Goal: Check status

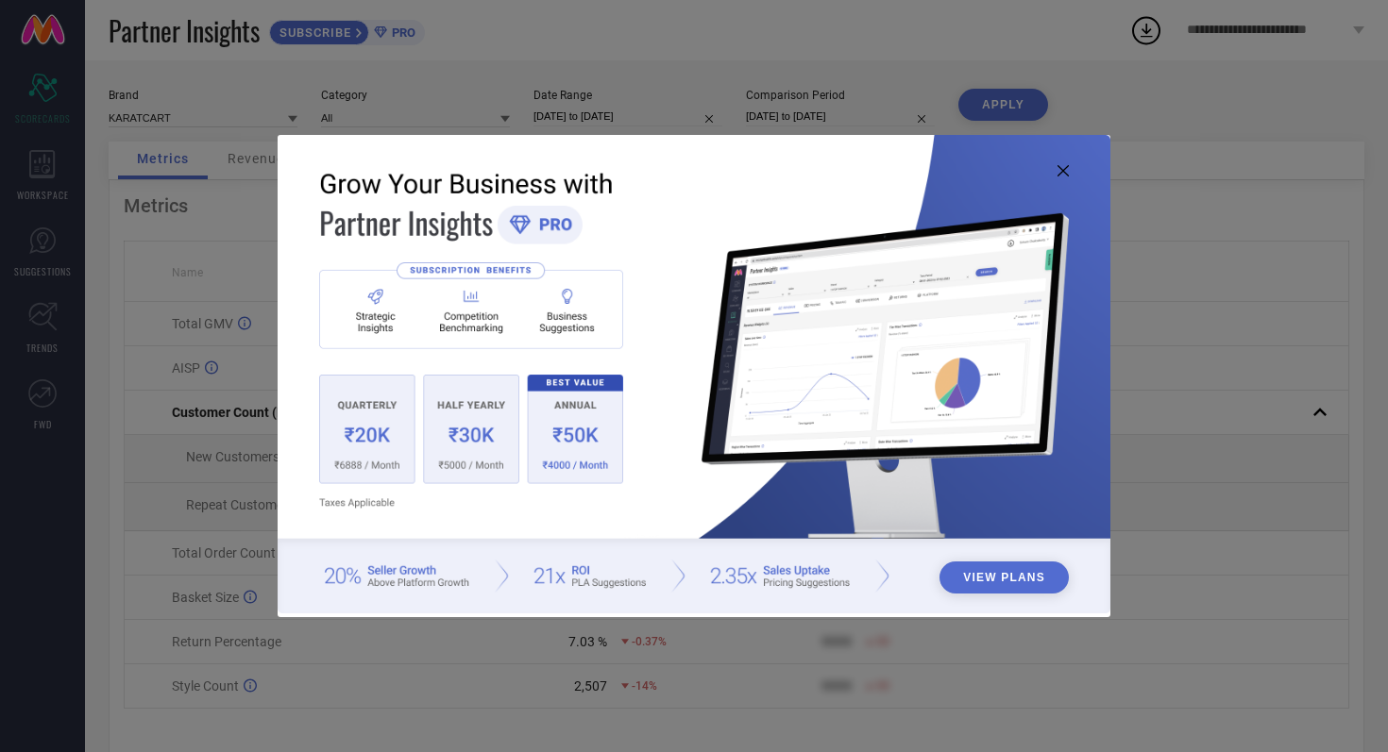
click at [1065, 167] on icon at bounding box center [1062, 170] width 11 height 11
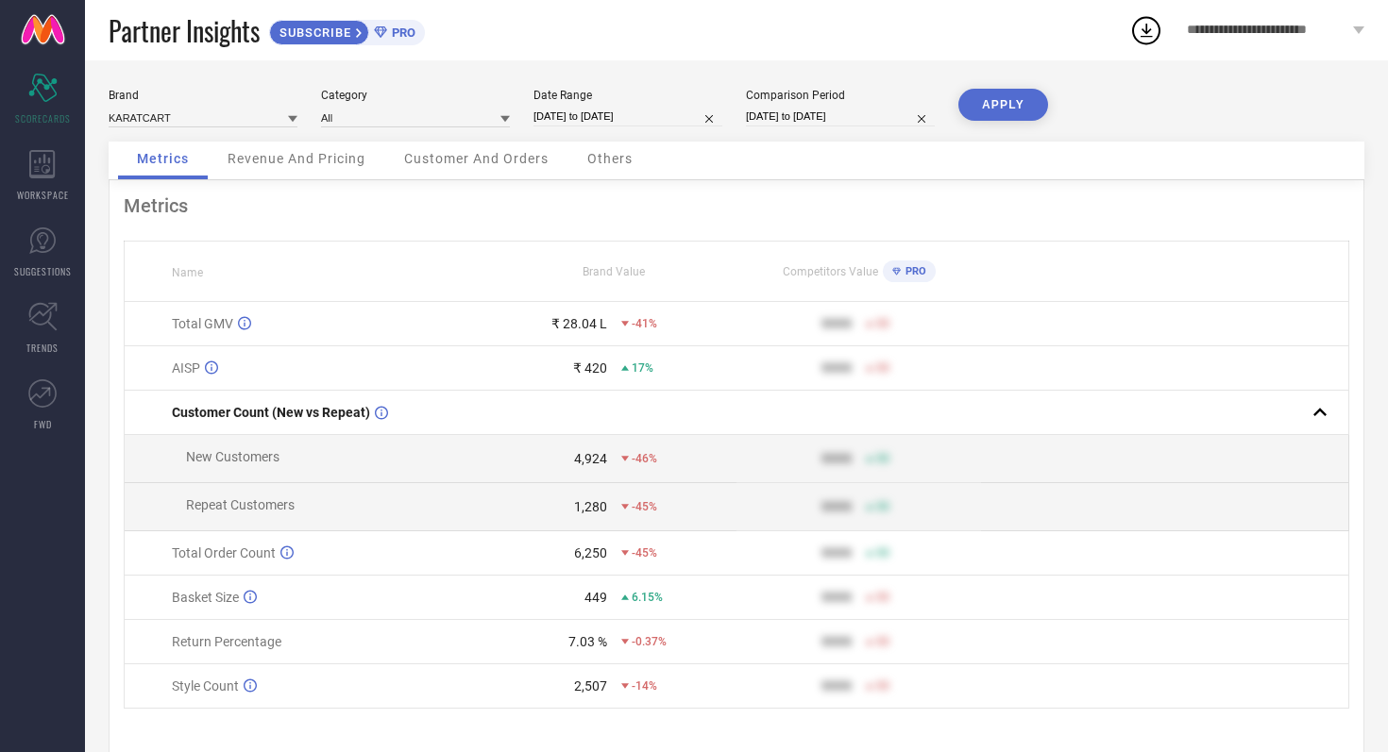
click at [685, 115] on input "[DATE] to [DATE]" at bounding box center [627, 117] width 189 height 20
select select "7"
select select "2025"
select select "8"
select select "2025"
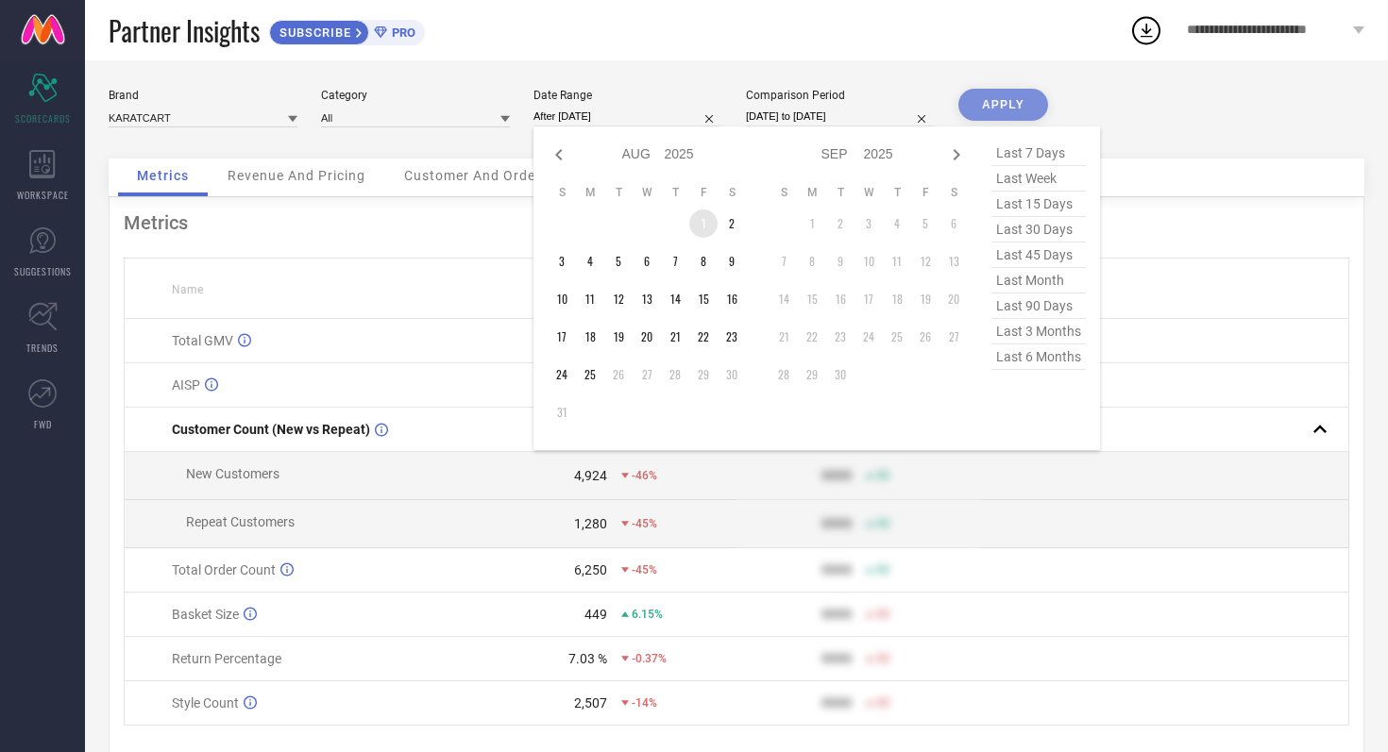
click at [705, 223] on td "1" at bounding box center [703, 224] width 28 height 28
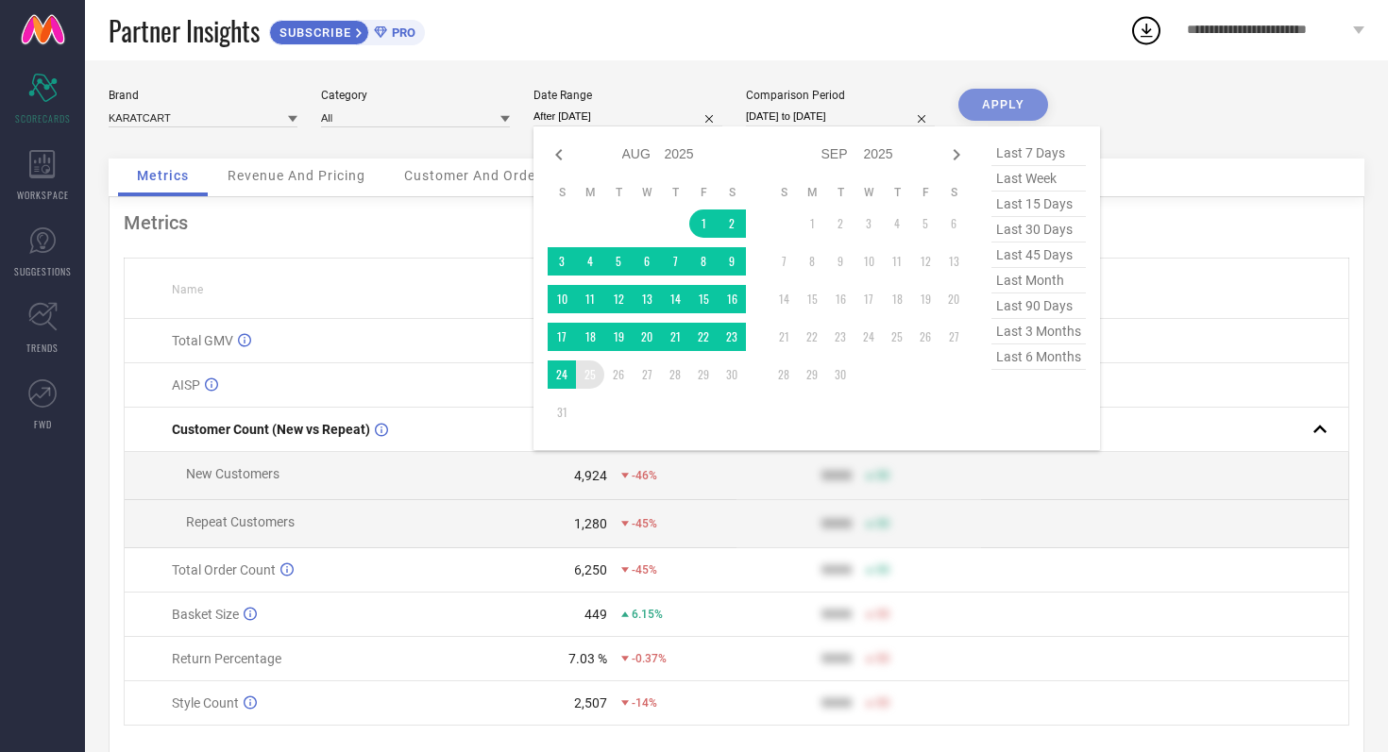
type input "[DATE] to [DATE]"
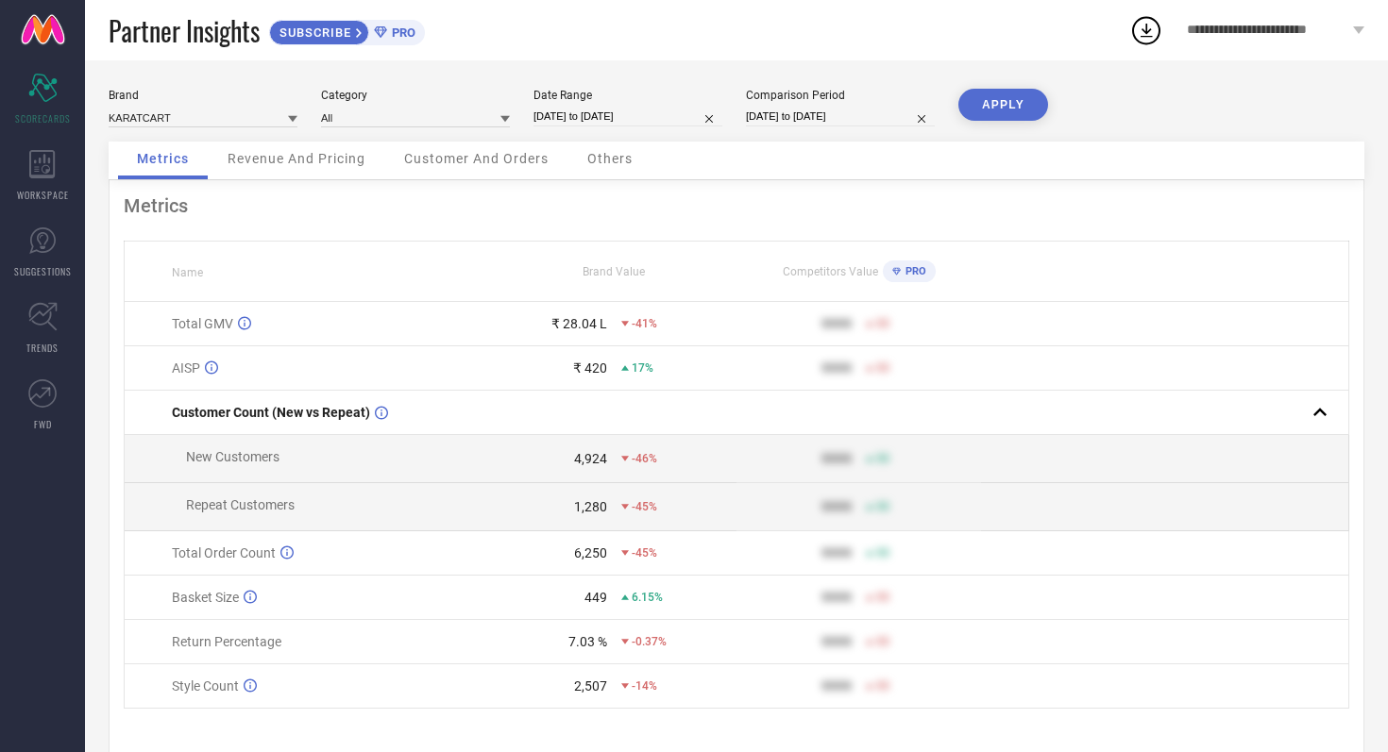
click at [863, 115] on input "[DATE] to [DATE]" at bounding box center [840, 117] width 189 height 20
select select "7"
select select "2024"
select select "8"
select select "2024"
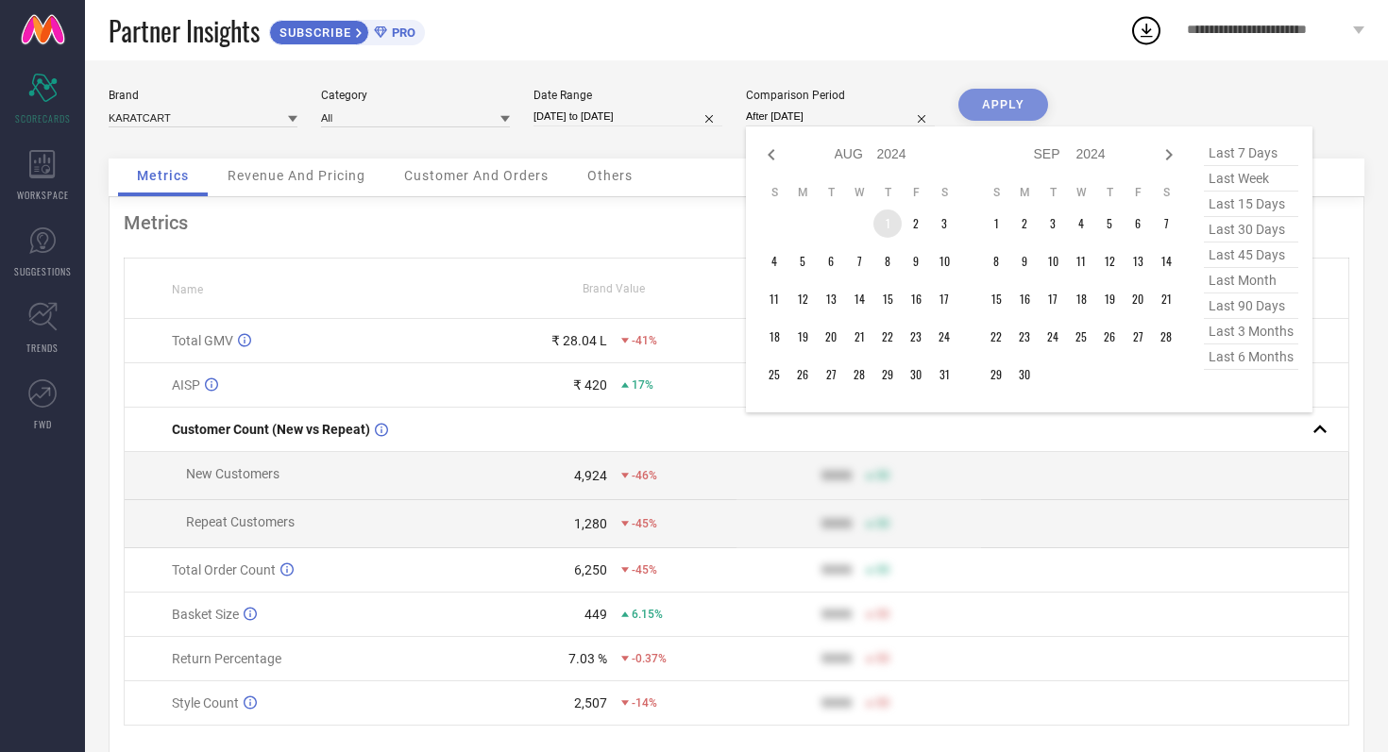
click at [886, 220] on td "1" at bounding box center [887, 224] width 28 height 28
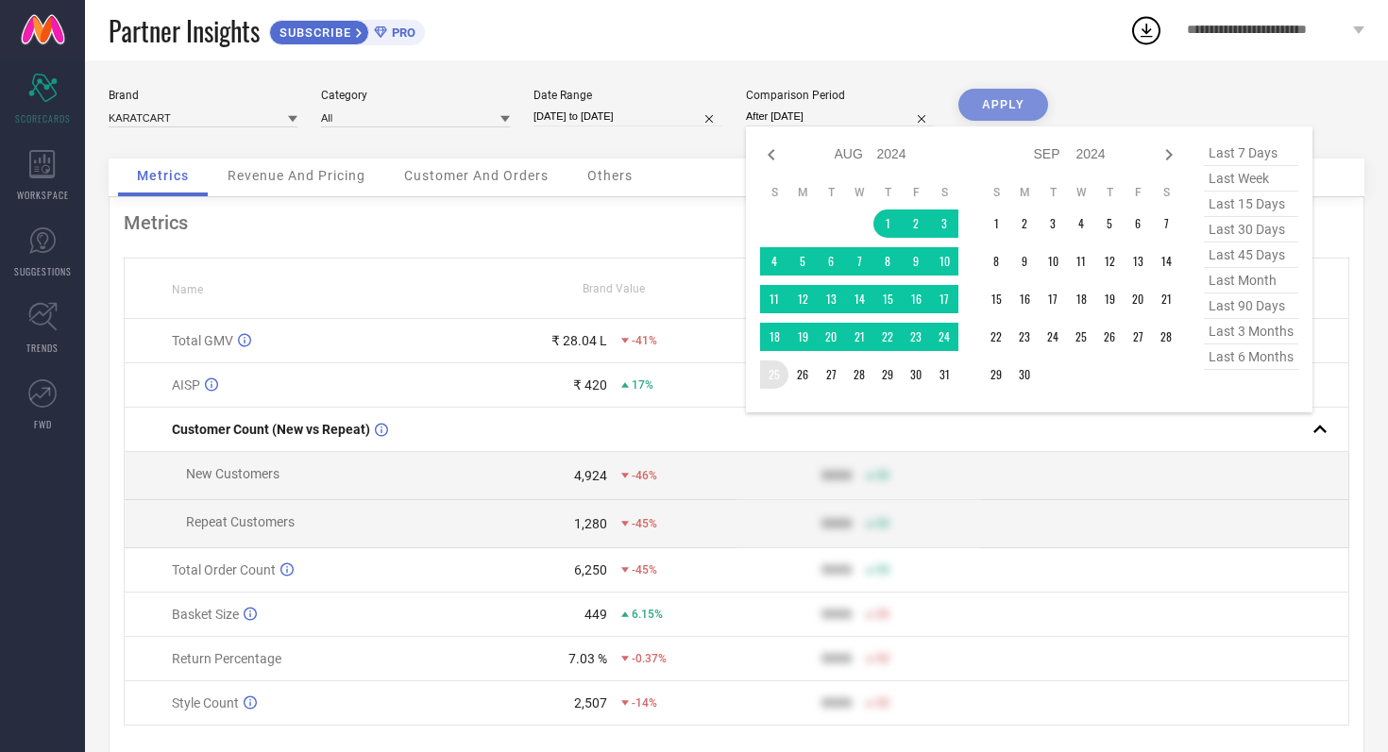
type input "[DATE] to [DATE]"
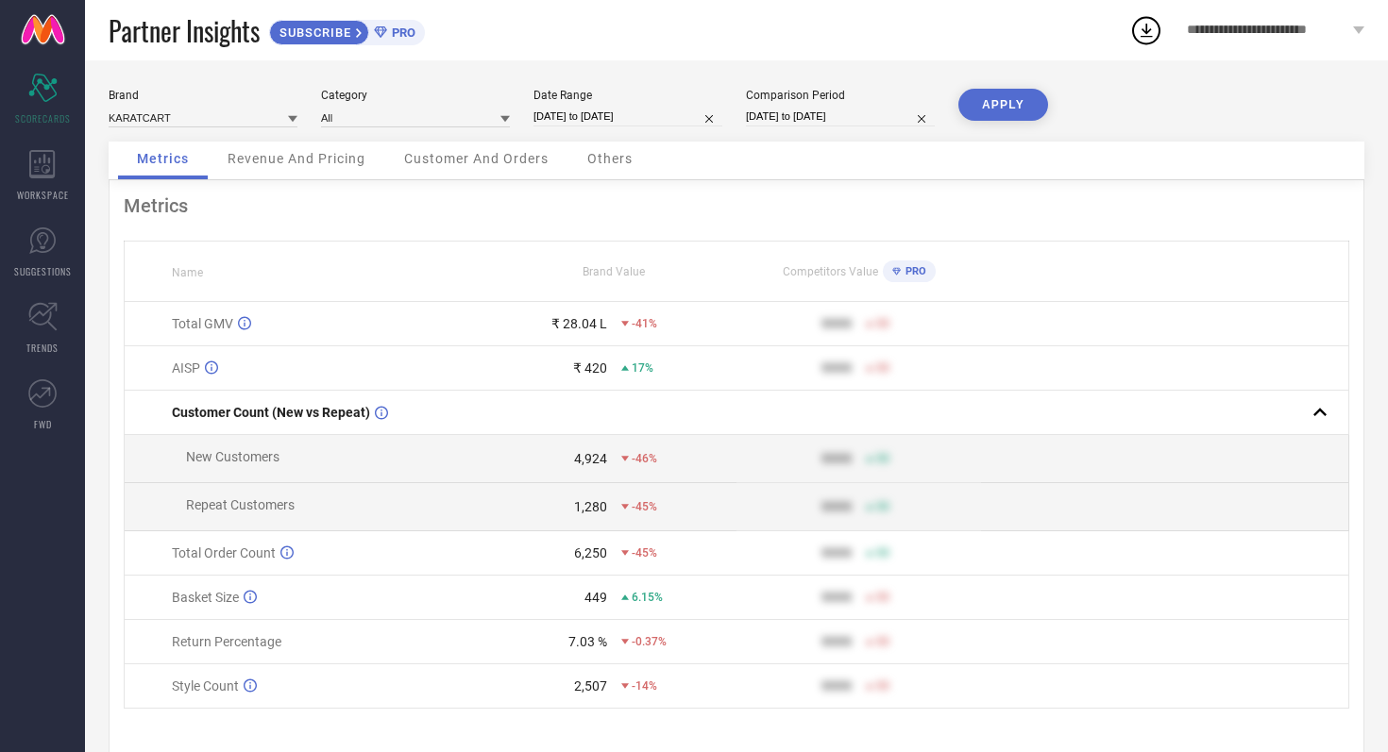
click at [1017, 114] on button "APPLY" at bounding box center [1003, 105] width 90 height 32
